Goal: Find specific page/section: Find specific page/section

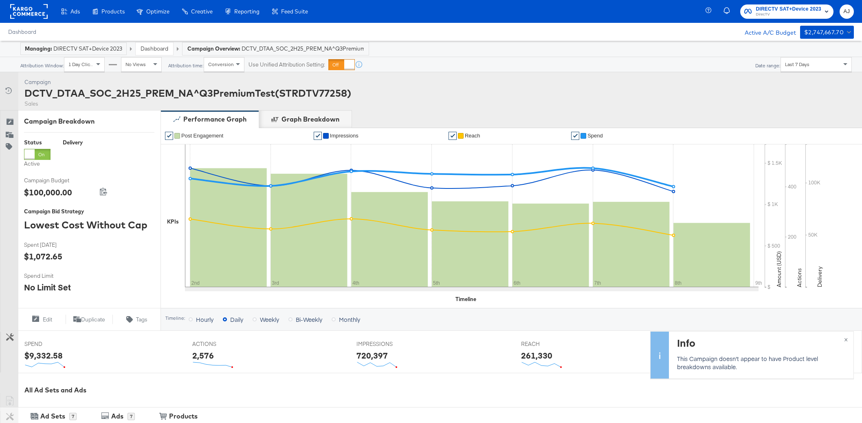
scroll to position [204, 0]
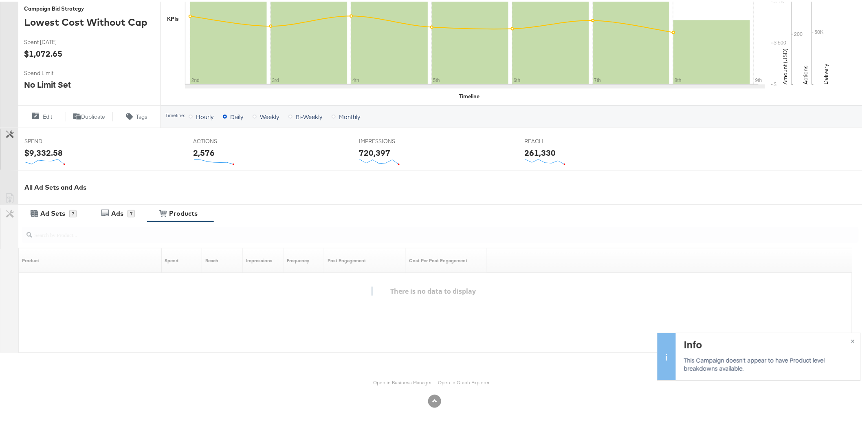
click at [428, 204] on div "Ad Sets 7 Ads 7 View Products Products" at bounding box center [443, 212] width 851 height 18
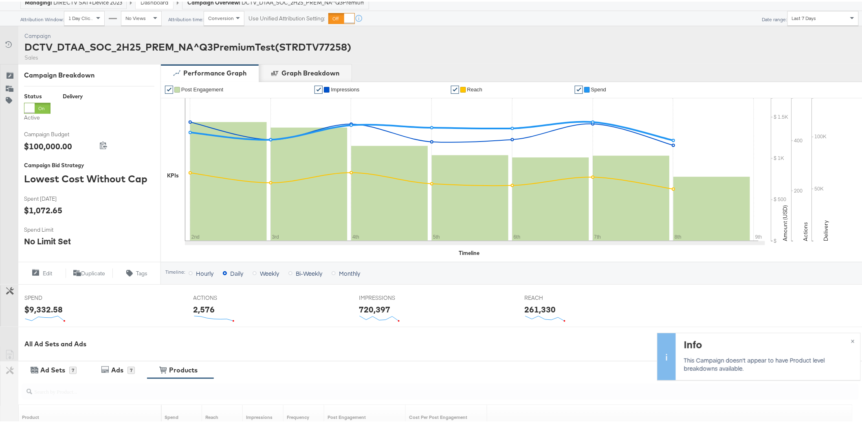
scroll to position [0, 0]
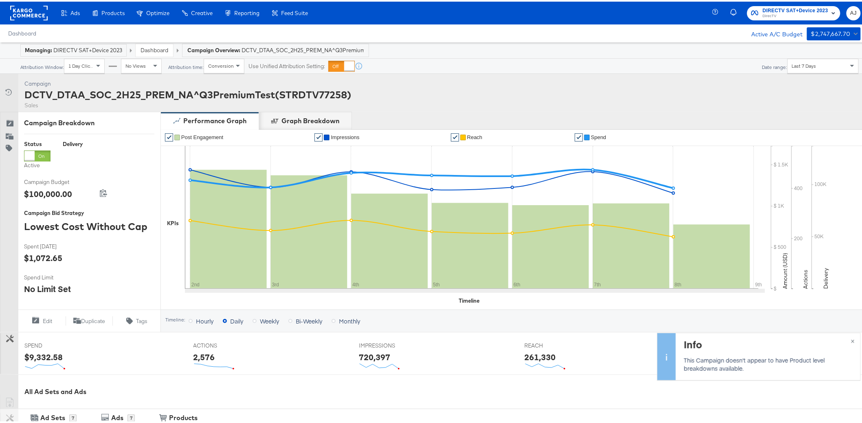
click at [453, 35] on div "Dashboard Active A/C Budget $2,747,667.70" at bounding box center [434, 32] width 869 height 18
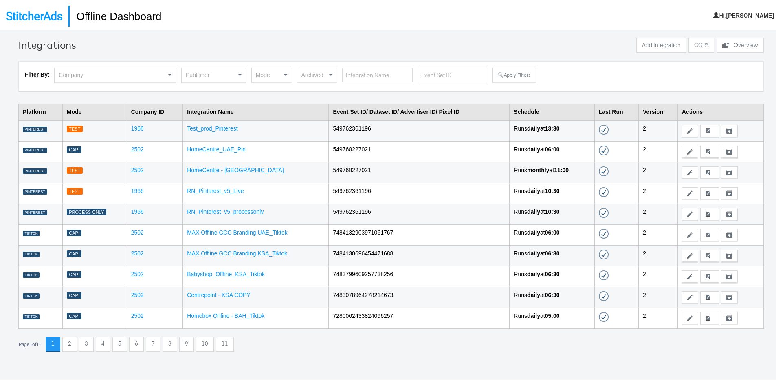
click at [149, 76] on div "Company" at bounding box center [115, 73] width 121 height 14
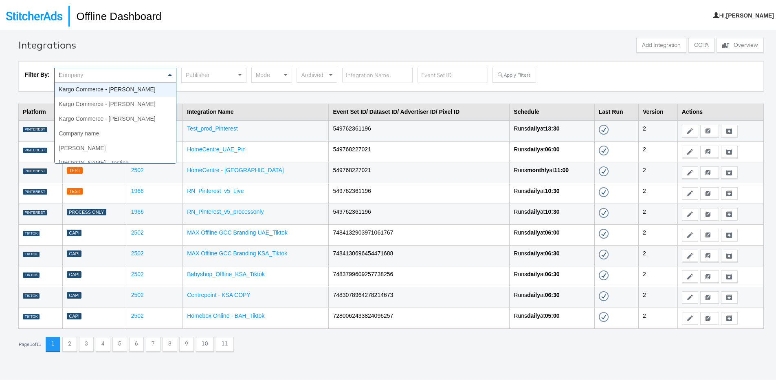
type input "hbc"
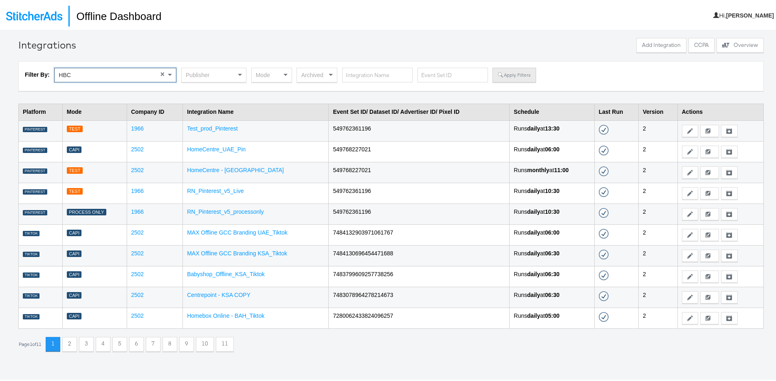
click at [511, 69] on button "Apply Filters" at bounding box center [514, 73] width 43 height 15
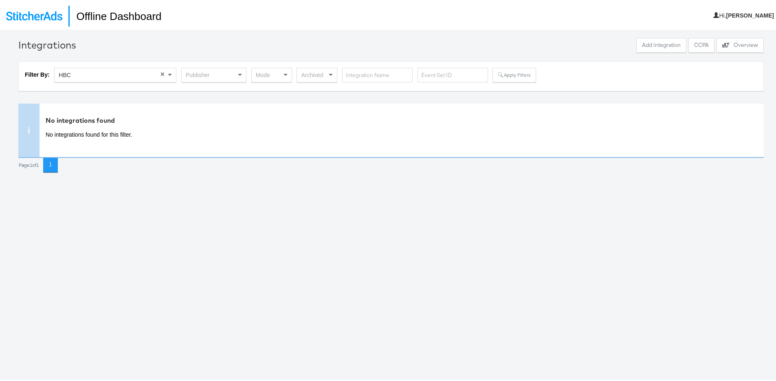
click at [201, 210] on div "Integrations Add Integration CCPA Explore activity on the offline processors Ov…" at bounding box center [391, 218] width 783 height 381
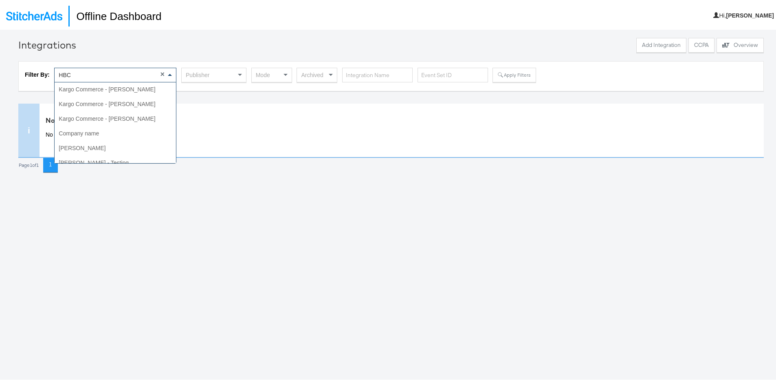
click at [145, 70] on div "HBC" at bounding box center [115, 73] width 121 height 14
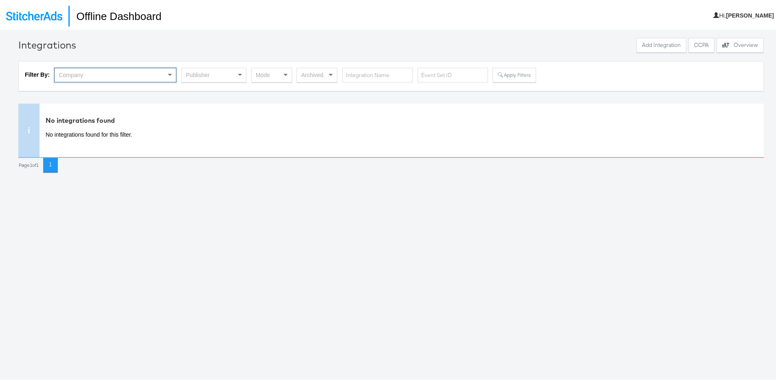
click at [138, 77] on div "Company" at bounding box center [115, 73] width 121 height 14
type input "saks"
click at [174, 50] on div at bounding box center [356, 44] width 556 height 17
click at [556, 51] on div at bounding box center [356, 44] width 556 height 17
